Goal: Task Accomplishment & Management: Use online tool/utility

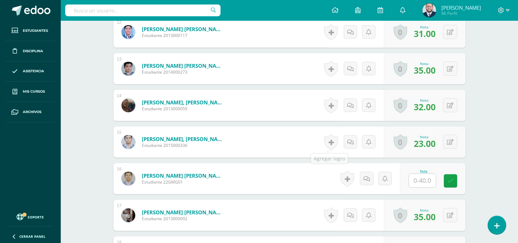
scroll to position [632, 0]
click at [425, 182] on input "text" at bounding box center [426, 181] width 28 height 14
type input "27"
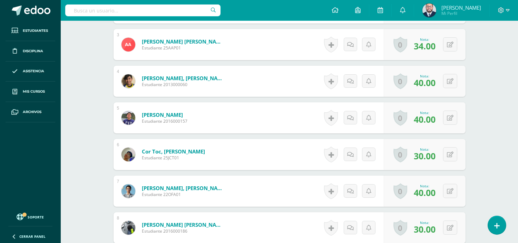
scroll to position [0, 0]
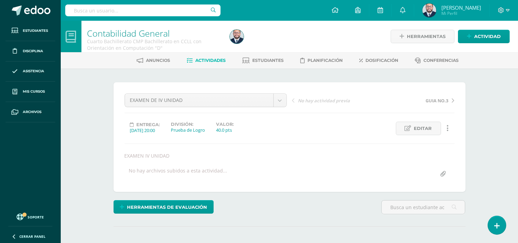
click at [207, 61] on span "Actividades" at bounding box center [210, 60] width 30 height 5
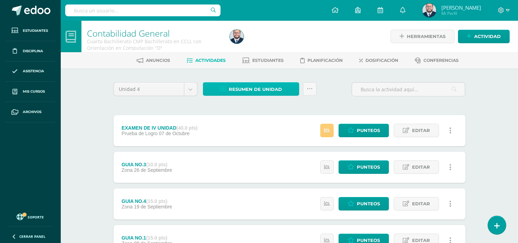
click at [253, 87] on span "Resumen de unidad" at bounding box center [255, 89] width 53 height 13
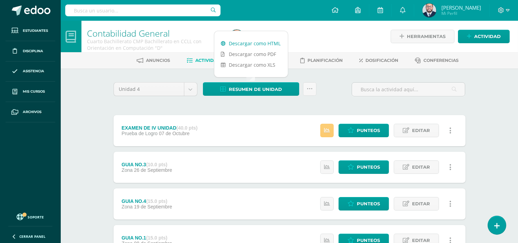
click at [262, 38] on link "Descargar como HTML" at bounding box center [251, 43] width 74 height 11
click at [226, 108] on div "Unidad 4 Unidad 1 Unidad 2 Unidad 3 Unidad 4 Resumen de unidad Subir actividade…" at bounding box center [290, 221] width 358 height 279
click at [334, 12] on icon at bounding box center [335, 10] width 7 height 6
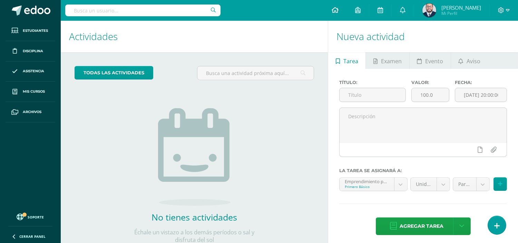
click at [332, 9] on icon at bounding box center [335, 10] width 7 height 6
